Goal: Task Accomplishment & Management: Manage account settings

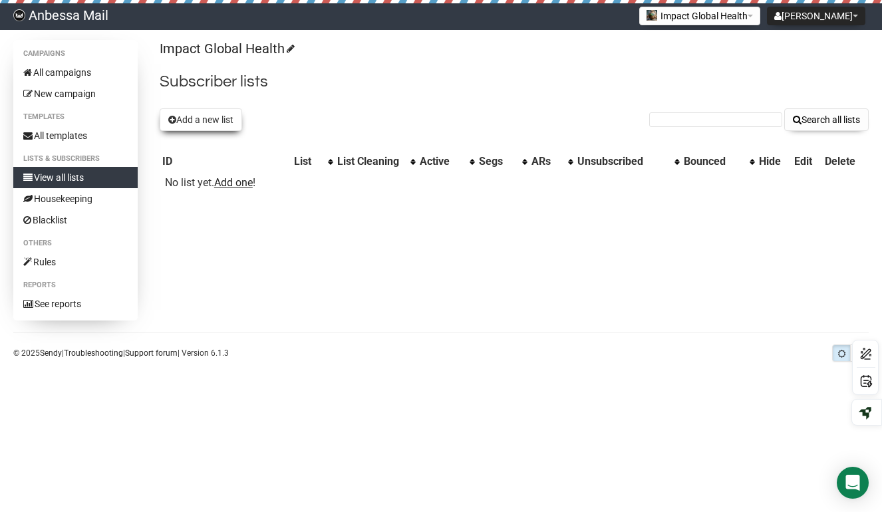
click at [201, 123] on button "Add a new list" at bounding box center [201, 119] width 82 height 23
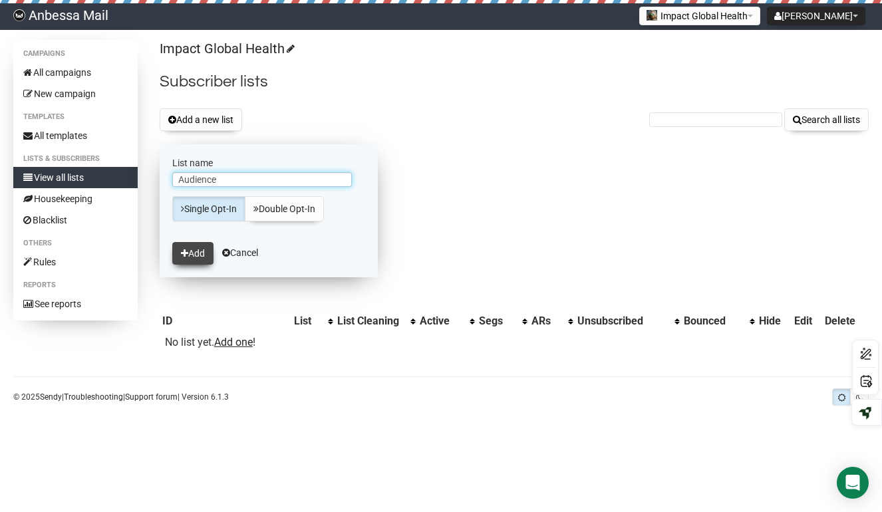
type input "Audience"
click at [192, 253] on button "Add" at bounding box center [192, 253] width 41 height 23
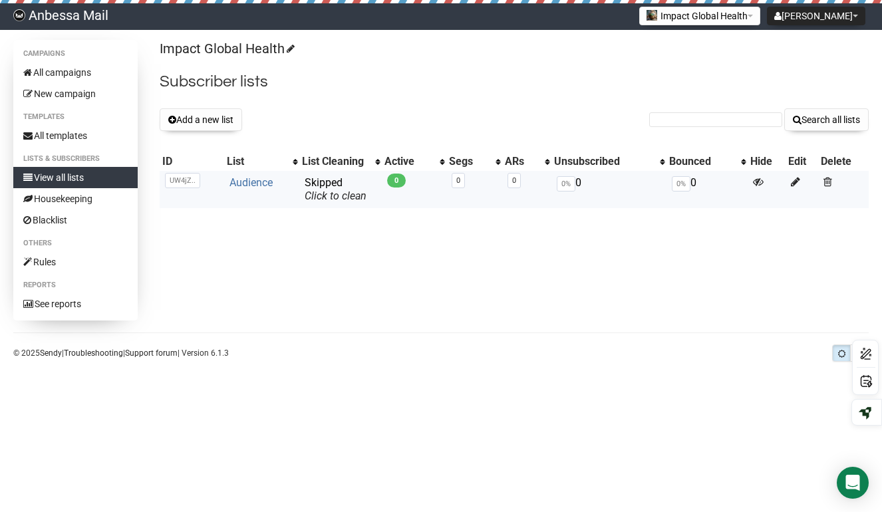
click at [254, 182] on link "Audience" at bounding box center [250, 182] width 43 height 13
